Goal: Find specific page/section: Find specific page/section

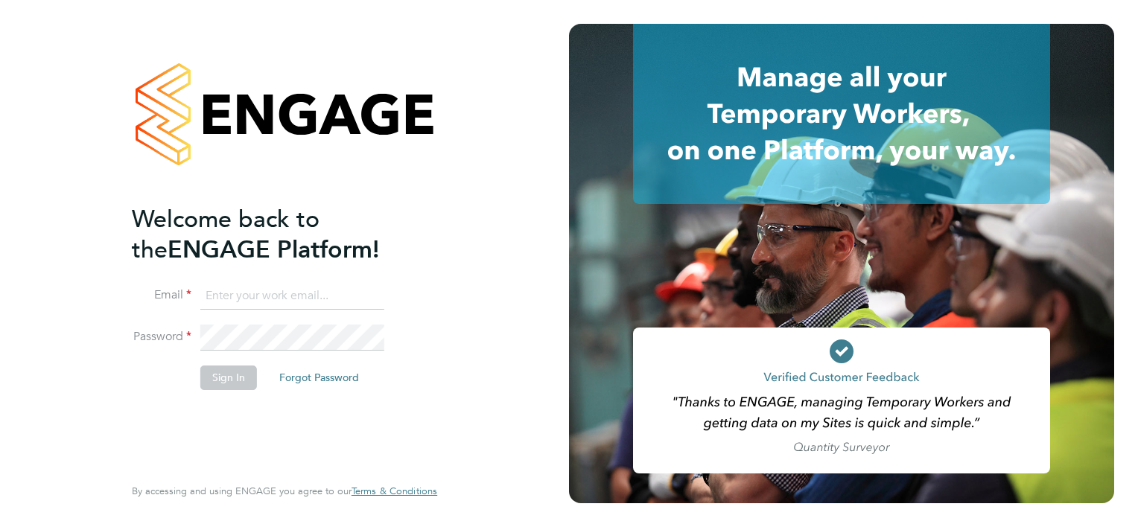
type input "[PERSON_NAME][EMAIL_ADDRESS][PERSON_NAME][DOMAIN_NAME]"
click at [223, 441] on div "Welcome back to the ENGAGE Platform! Email [PERSON_NAME][EMAIL_ADDRESS][PERSON_…" at bounding box center [277, 338] width 290 height 268
click at [226, 380] on button "Sign In" at bounding box center [228, 378] width 57 height 24
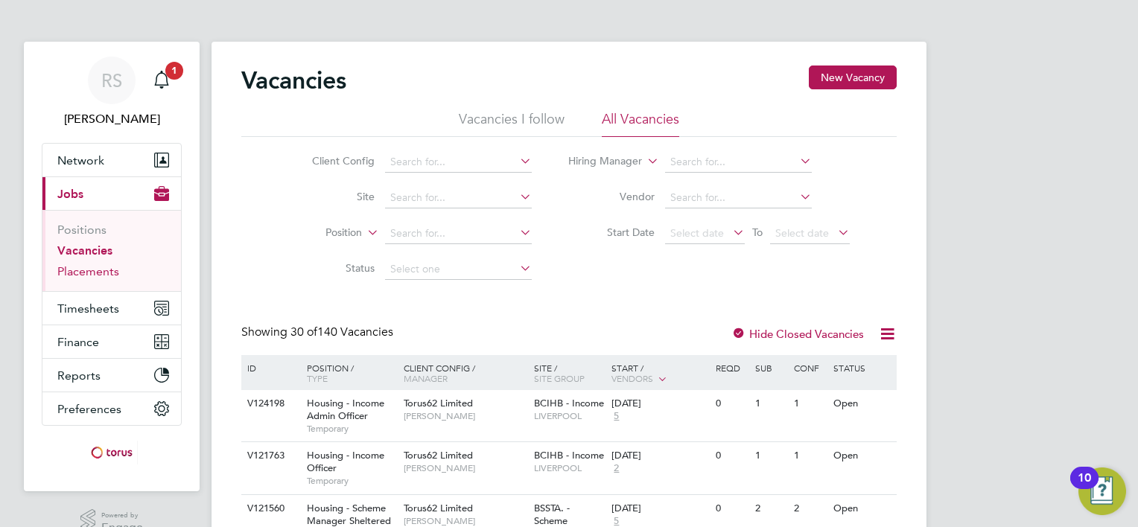
click at [109, 265] on link "Placements" at bounding box center [88, 271] width 62 height 14
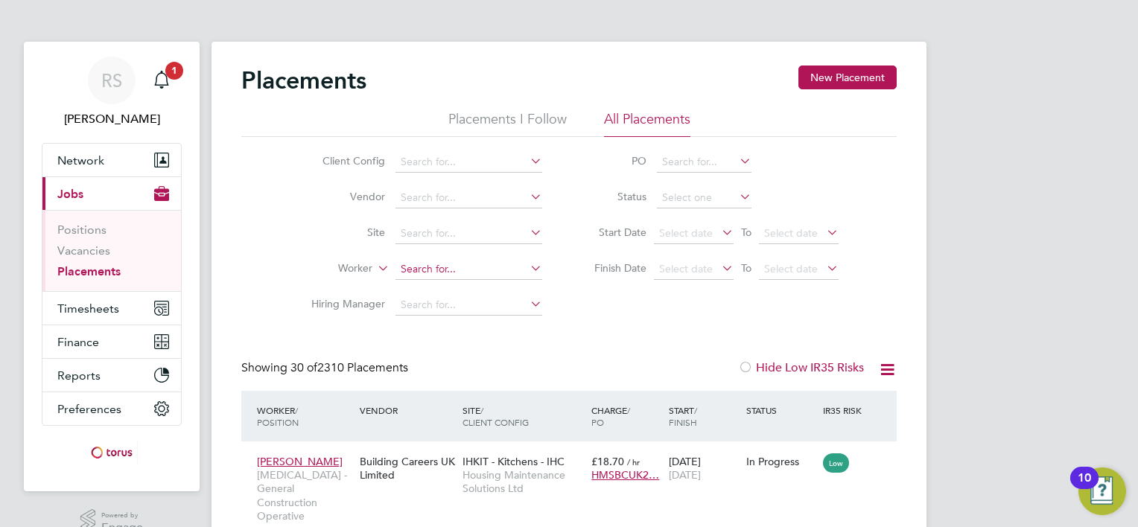
click at [441, 263] on input at bounding box center [468, 269] width 147 height 21
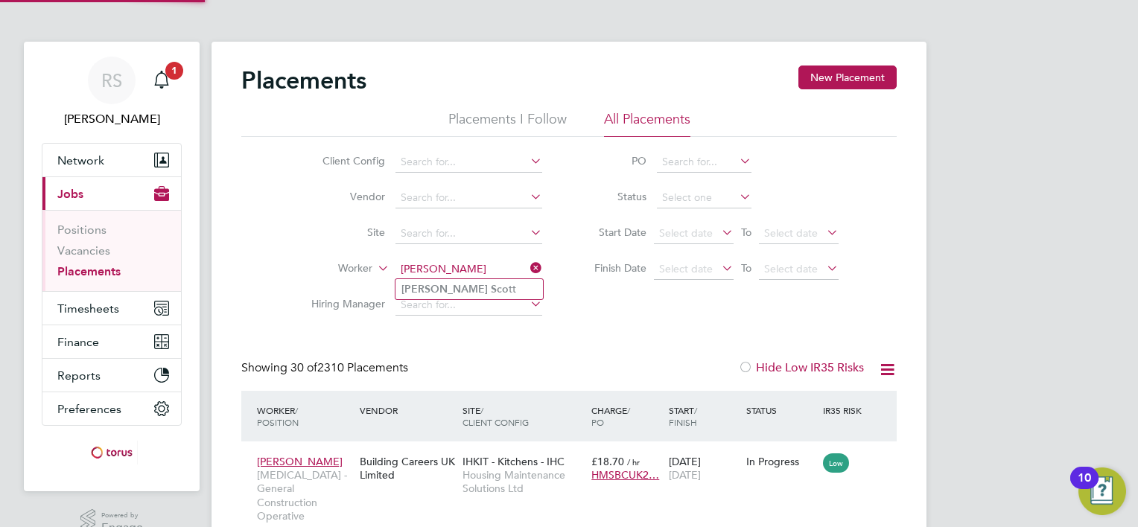
click at [445, 290] on li "Paul Sco tt" at bounding box center [468, 289] width 147 height 20
type input "Paul Scott"
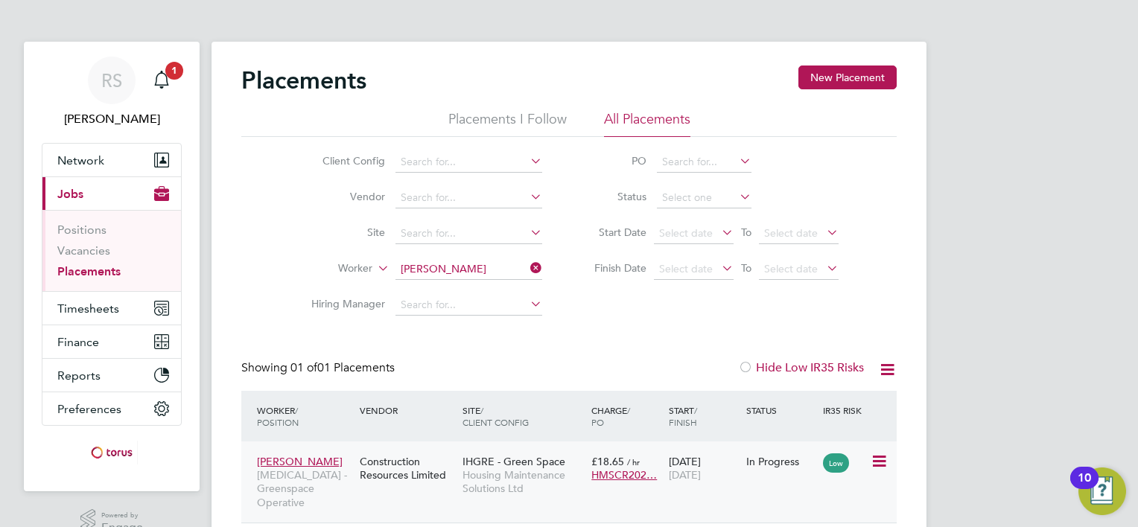
click at [508, 506] on div "Paul Scott HMS - Greenspace Operative Construction Resources Limited IHGRE - Gr…" at bounding box center [568, 481] width 655 height 81
click at [503, 482] on span "Housing Maintenance Solutions Ltd" at bounding box center [522, 481] width 121 height 27
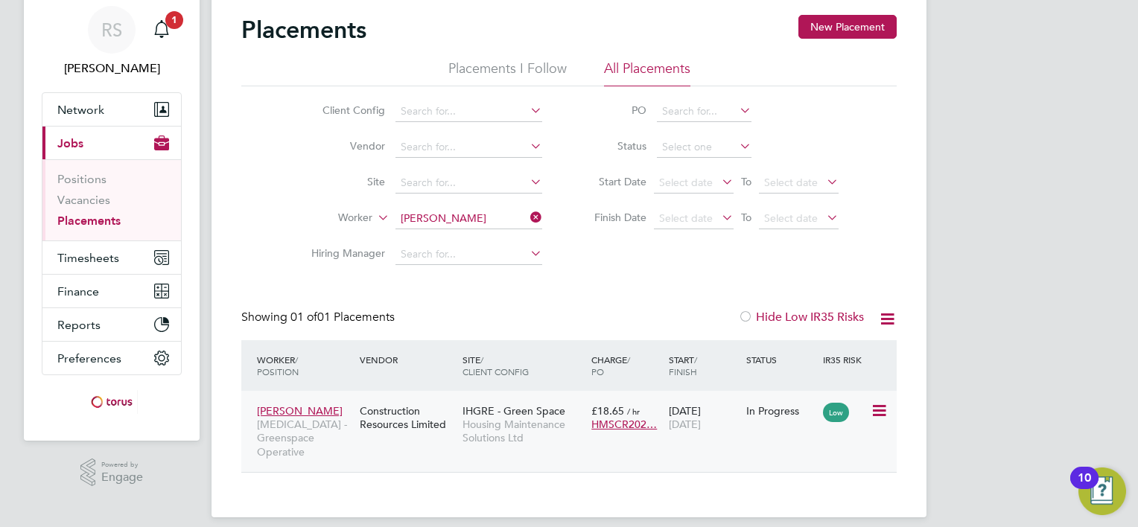
click at [267, 406] on span "Paul Scott" at bounding box center [300, 410] width 86 height 13
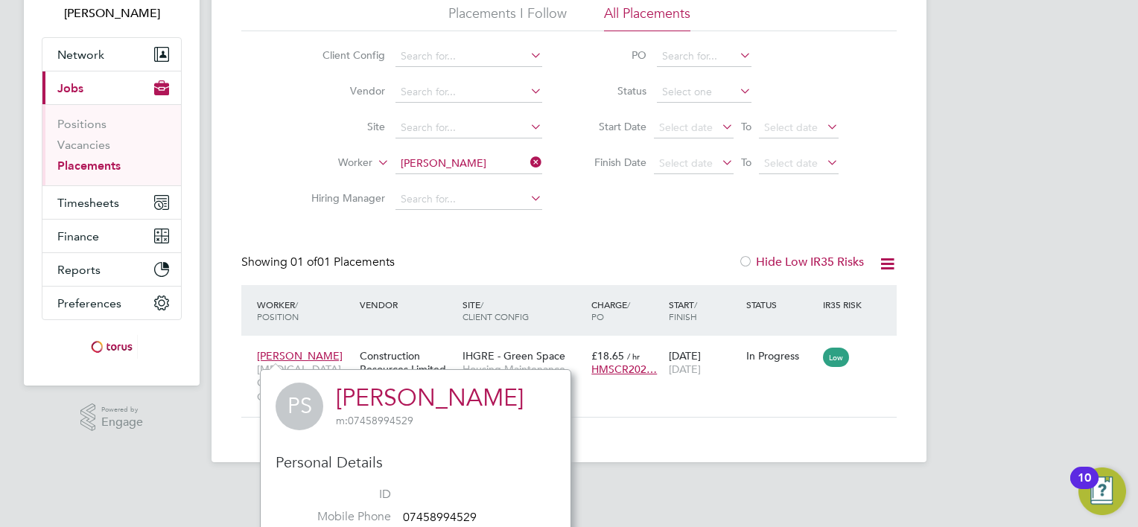
scroll to position [200, 0]
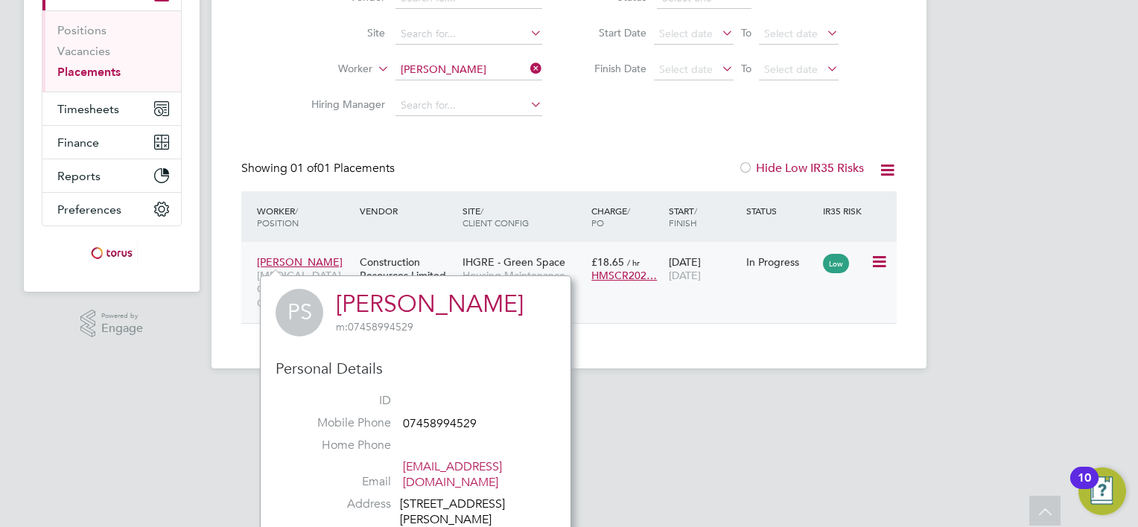
click at [386, 258] on div "Construction Resources Limited" at bounding box center [407, 269] width 103 height 42
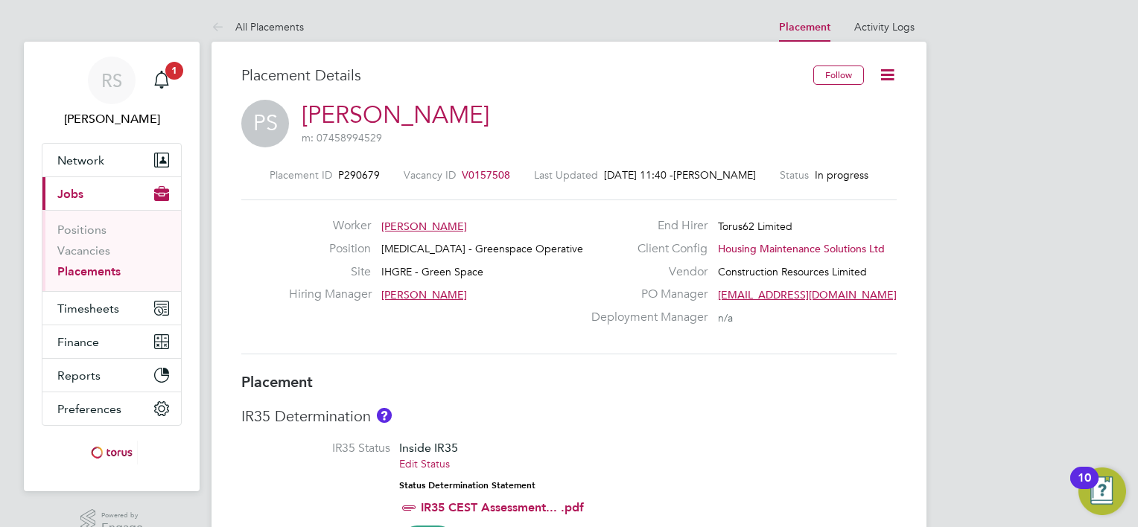
click at [393, 107] on link "[PERSON_NAME]" at bounding box center [396, 115] width 188 height 29
click at [340, 118] on link "Paul Scott" at bounding box center [396, 115] width 188 height 29
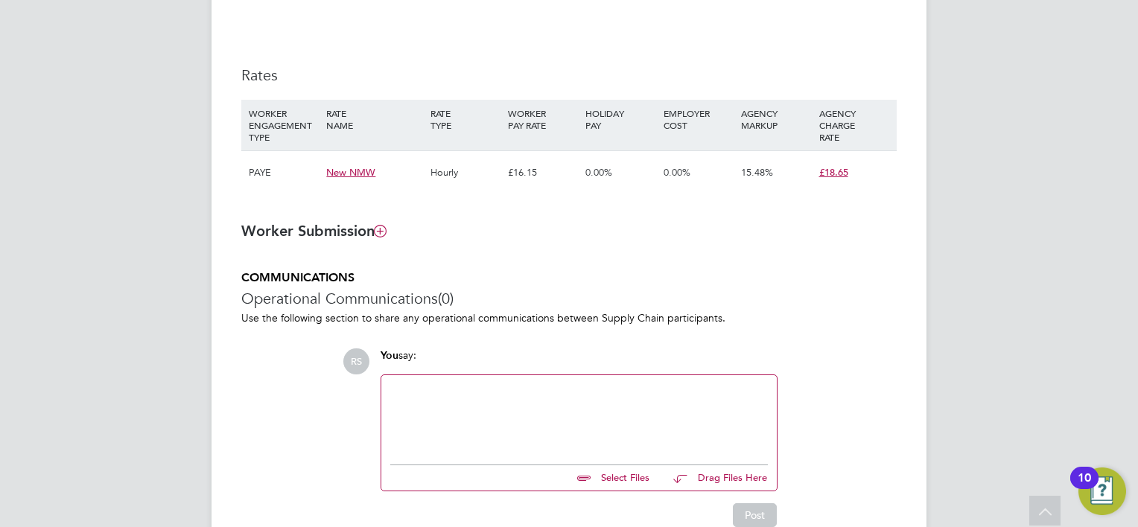
scroll to position [1085, 0]
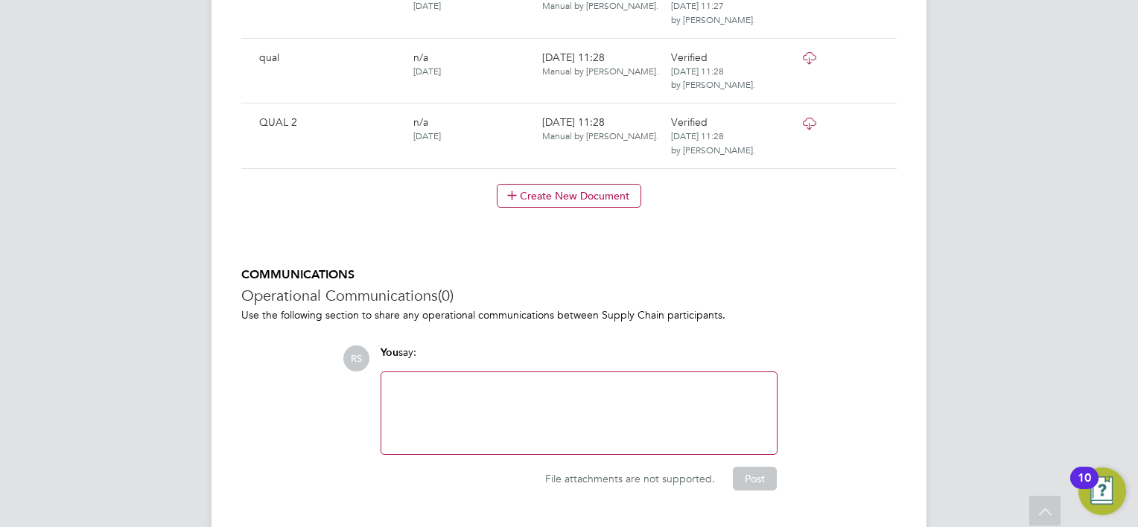
scroll to position [938, 0]
